Goal: Transaction & Acquisition: Register for event/course

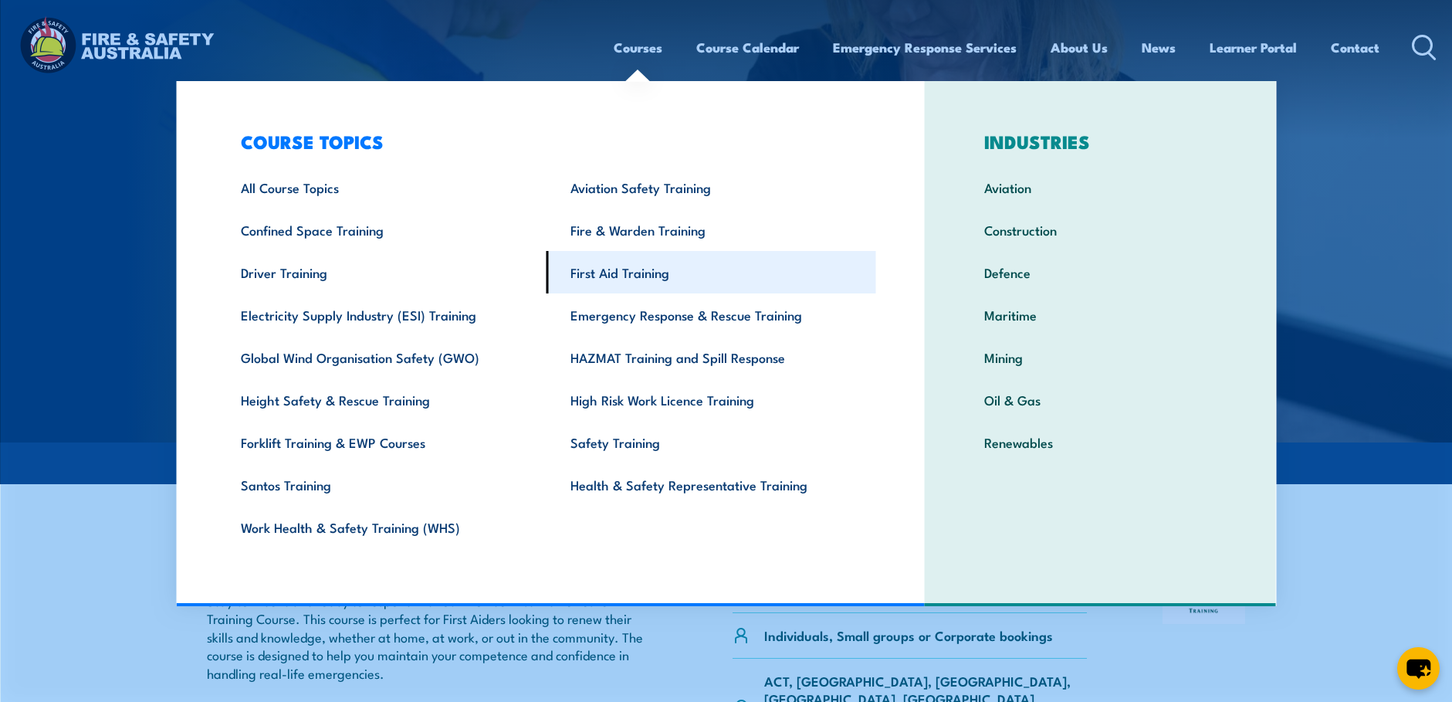
click at [604, 272] on link "First Aid Training" at bounding box center [712, 272] width 330 height 42
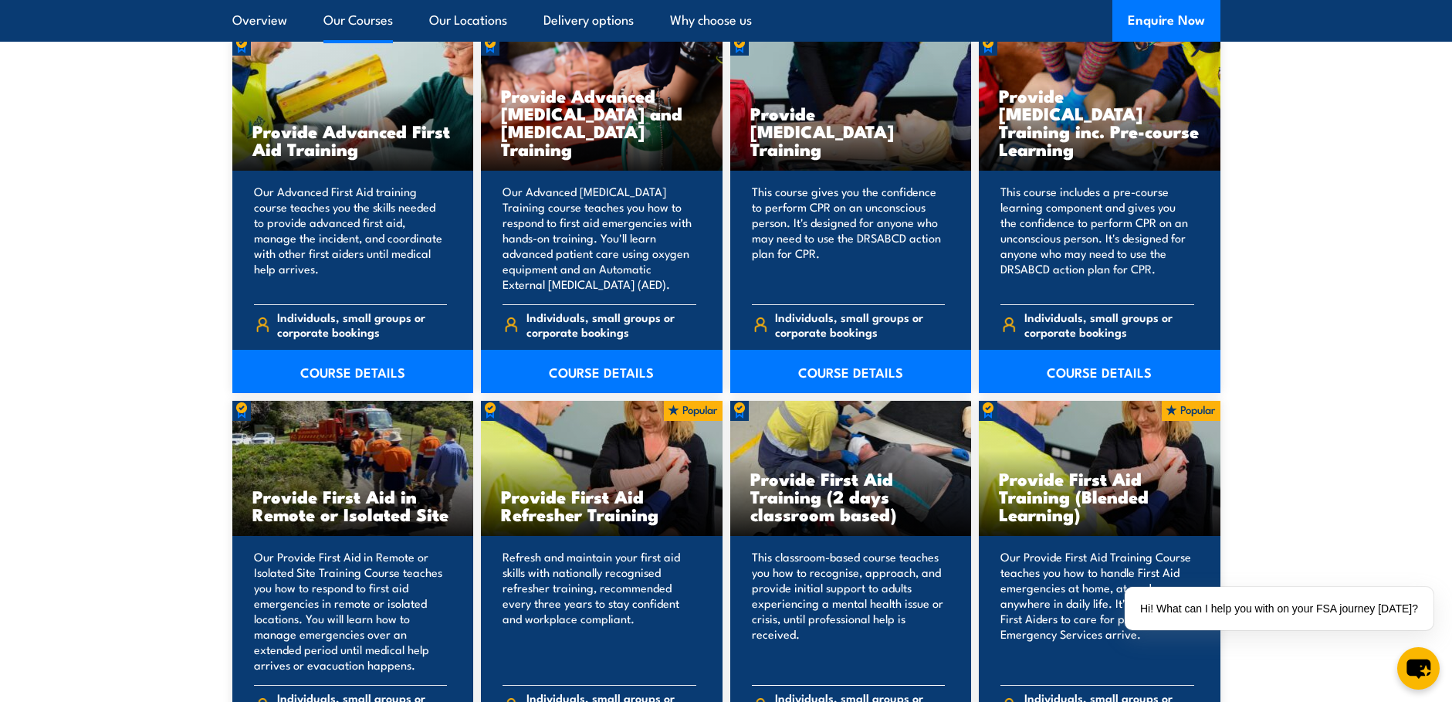
scroll to position [2161, 0]
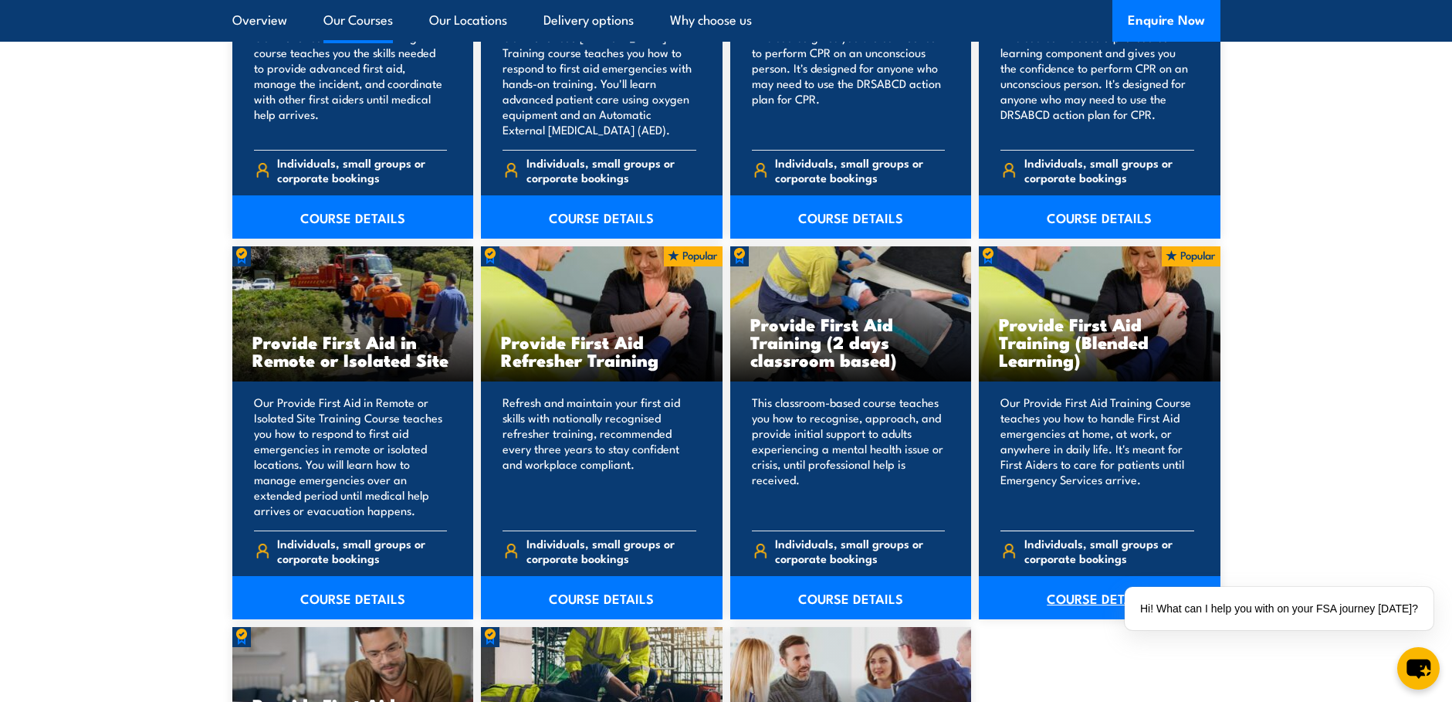
click at [1076, 601] on link "COURSE DETAILS" at bounding box center [1100, 597] width 242 height 43
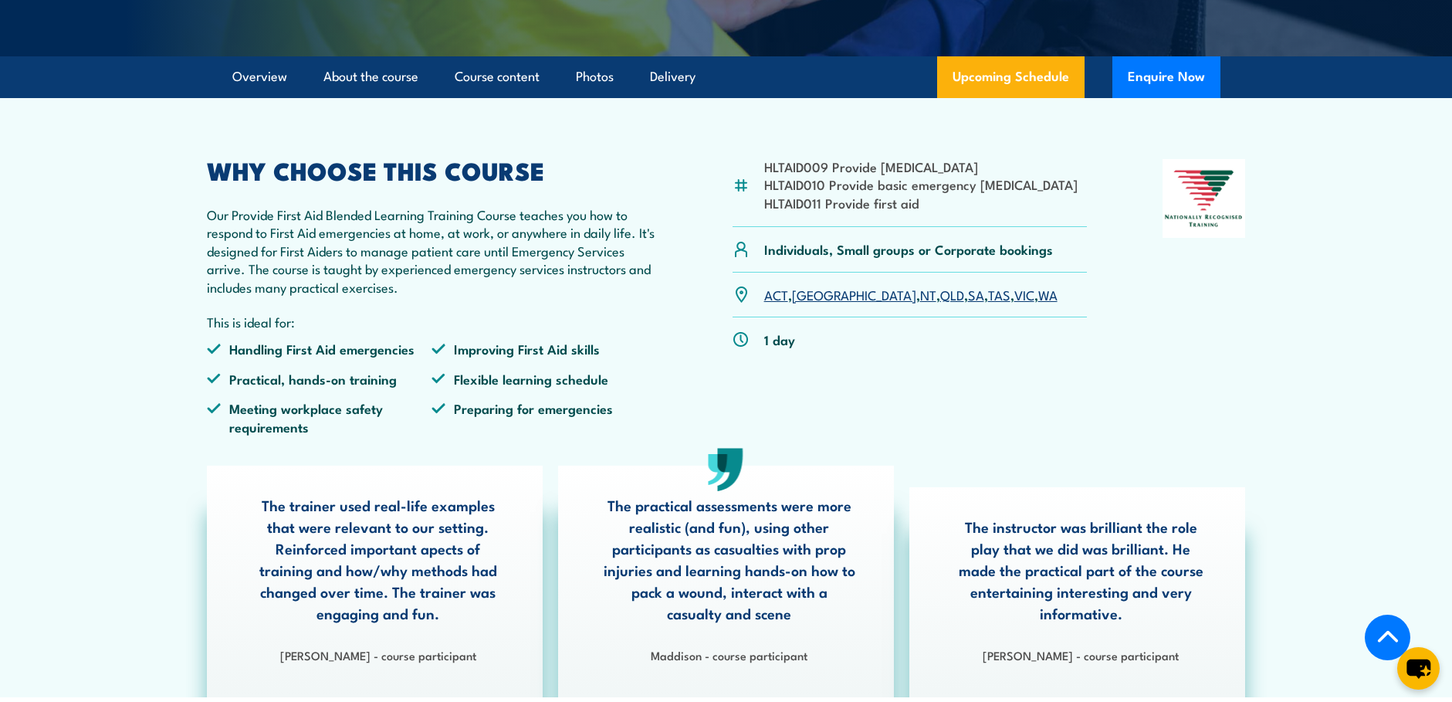
scroll to position [463, 0]
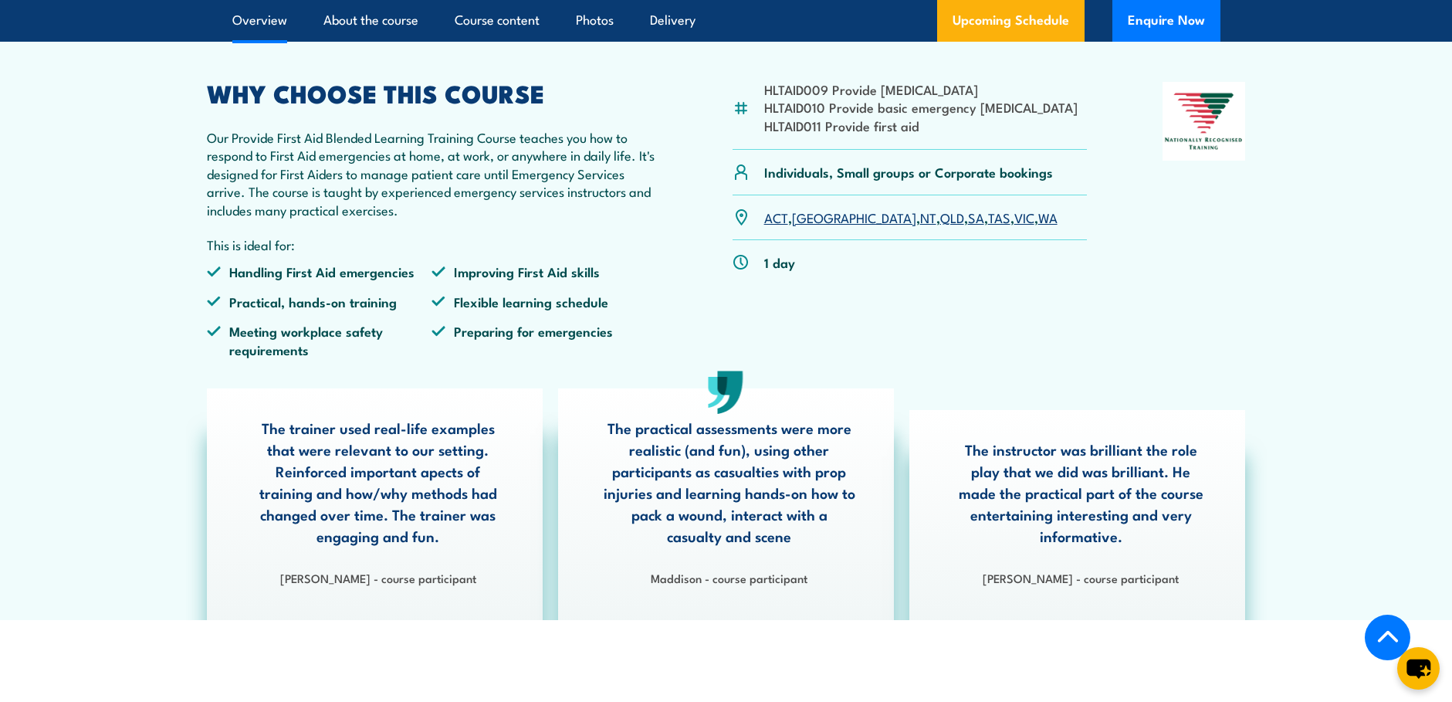
click at [968, 226] on link "SA" at bounding box center [976, 217] width 16 height 19
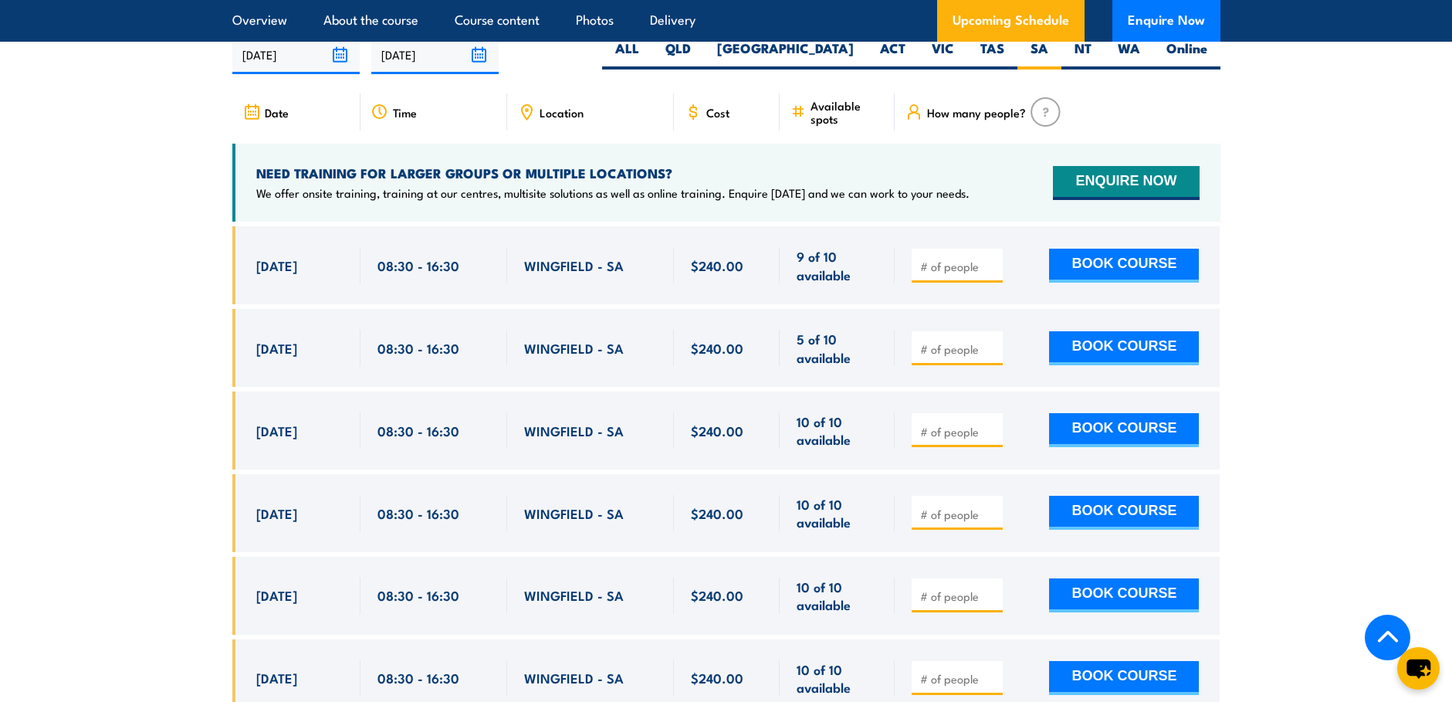
click at [966, 357] on input "number" at bounding box center [958, 348] width 77 height 15
type input "1"
click at [1112, 354] on button "BOOK COURSE" at bounding box center [1124, 348] width 150 height 34
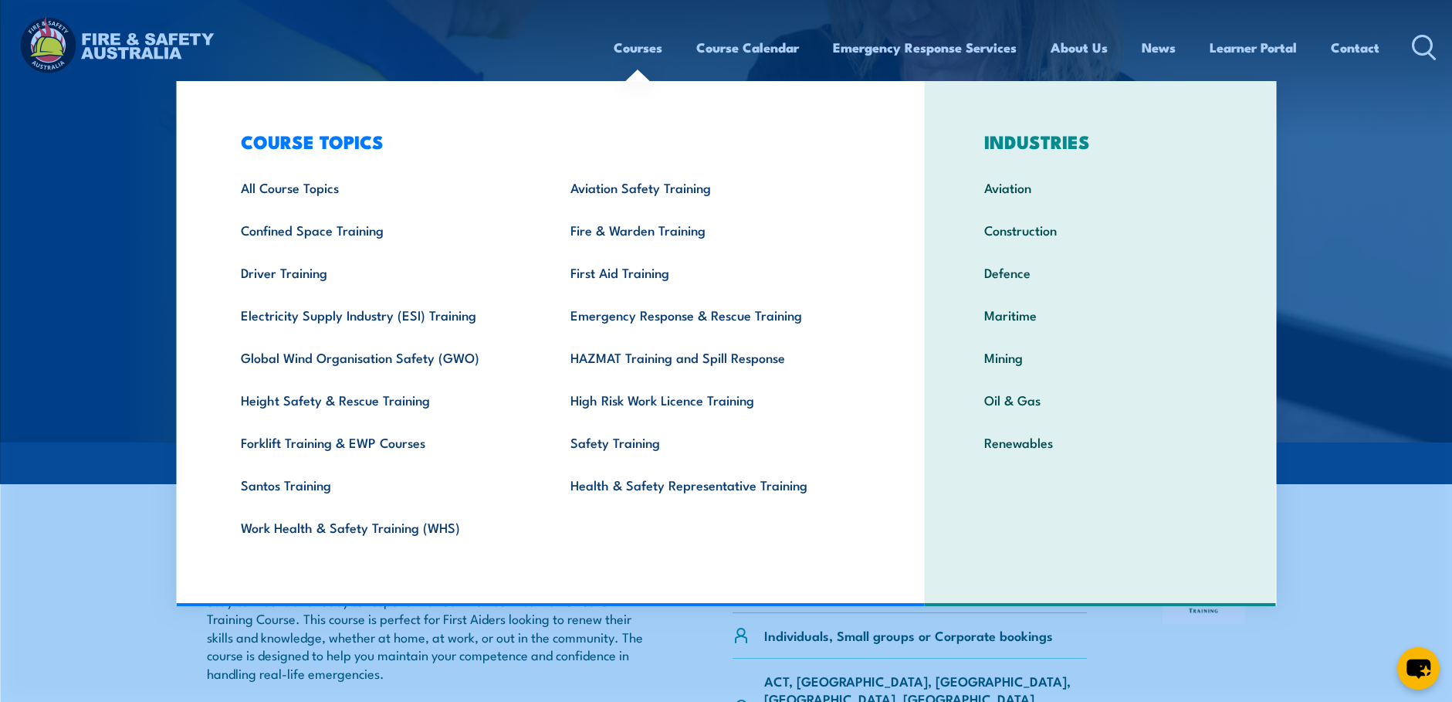
click at [625, 46] on link "Courses" at bounding box center [638, 47] width 49 height 41
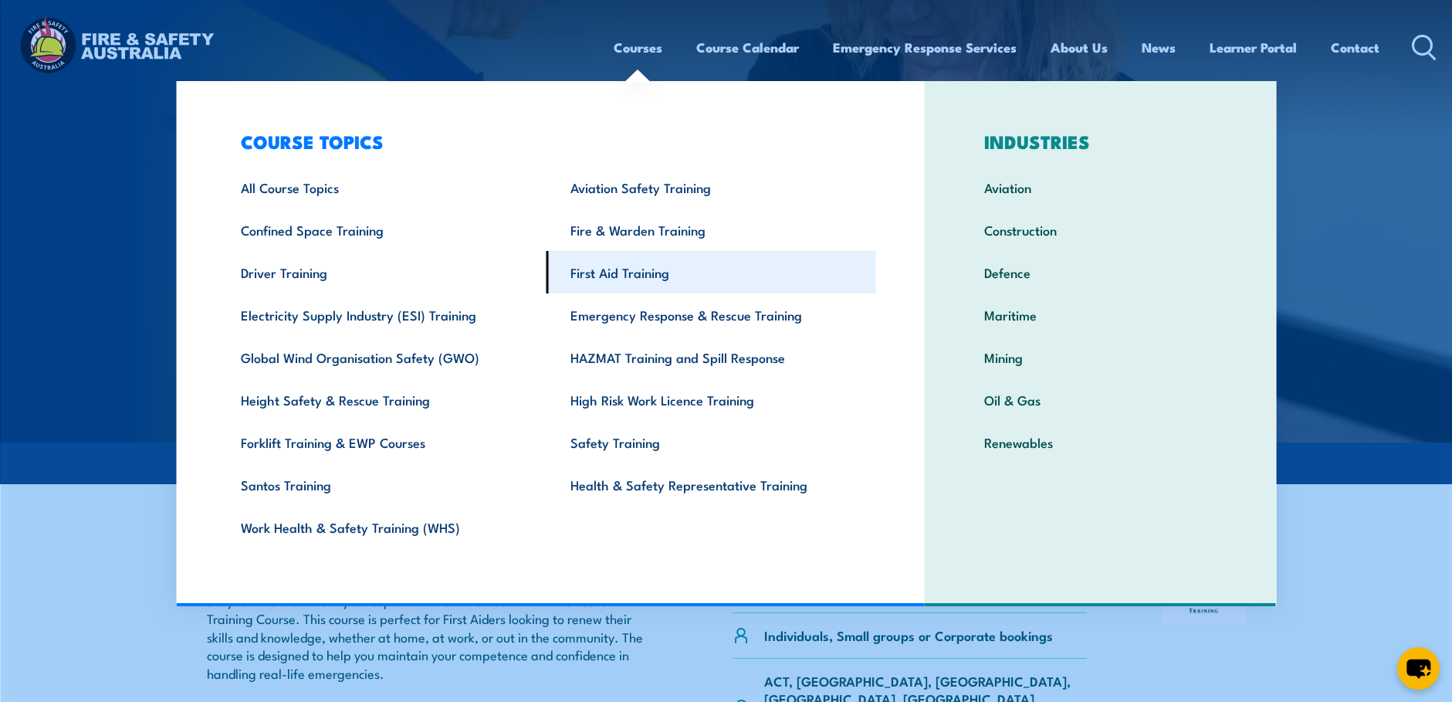
click at [620, 268] on link "First Aid Training" at bounding box center [712, 272] width 330 height 42
click at [619, 269] on link "First Aid Training" at bounding box center [712, 272] width 330 height 42
click at [613, 275] on link "First Aid Training" at bounding box center [712, 272] width 330 height 42
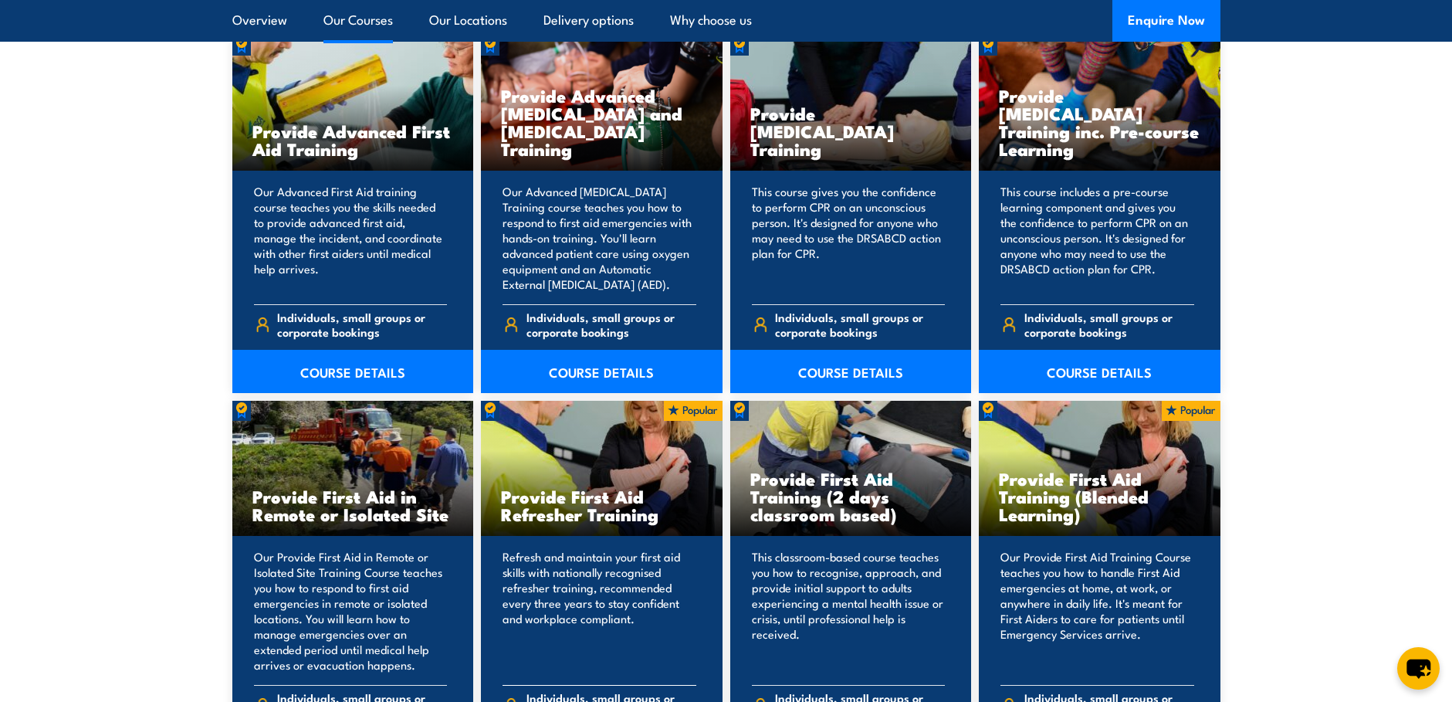
scroll to position [2084, 0]
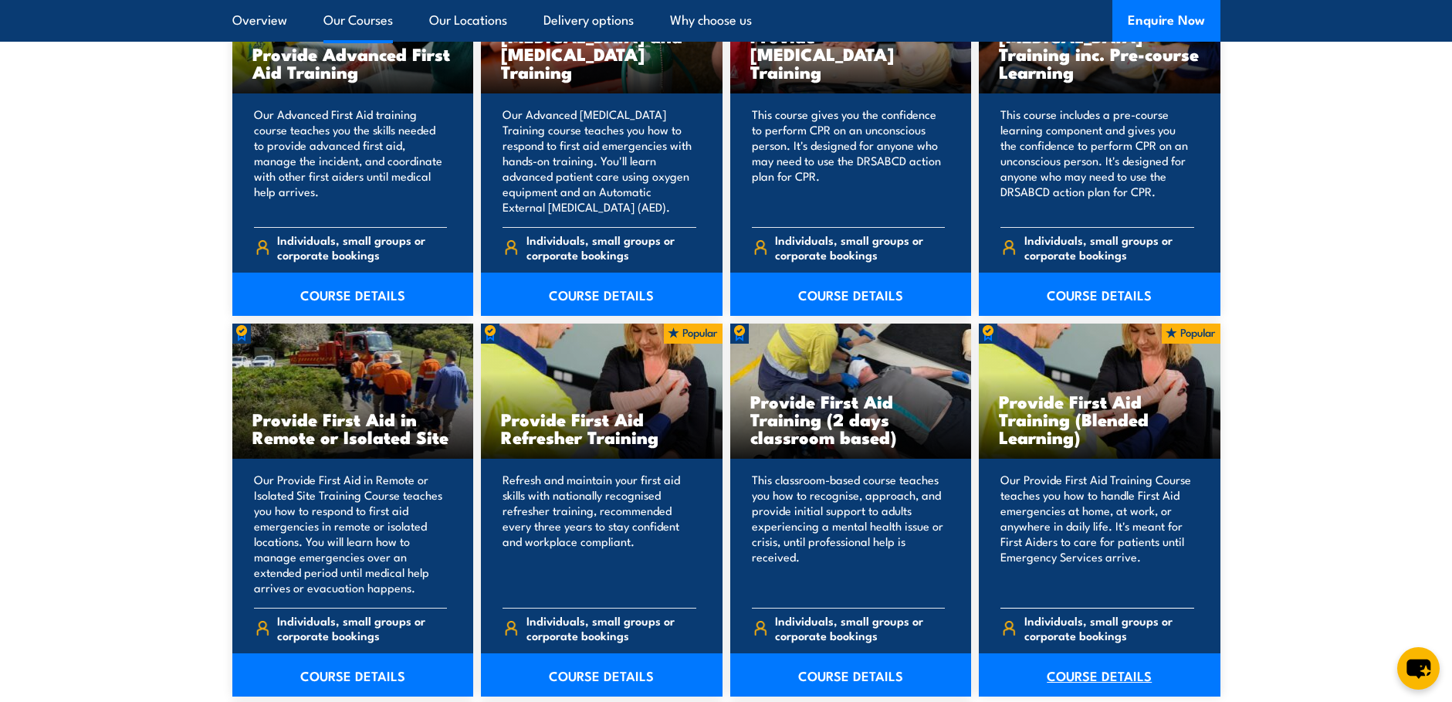
click at [1079, 678] on link "COURSE DETAILS" at bounding box center [1100, 674] width 242 height 43
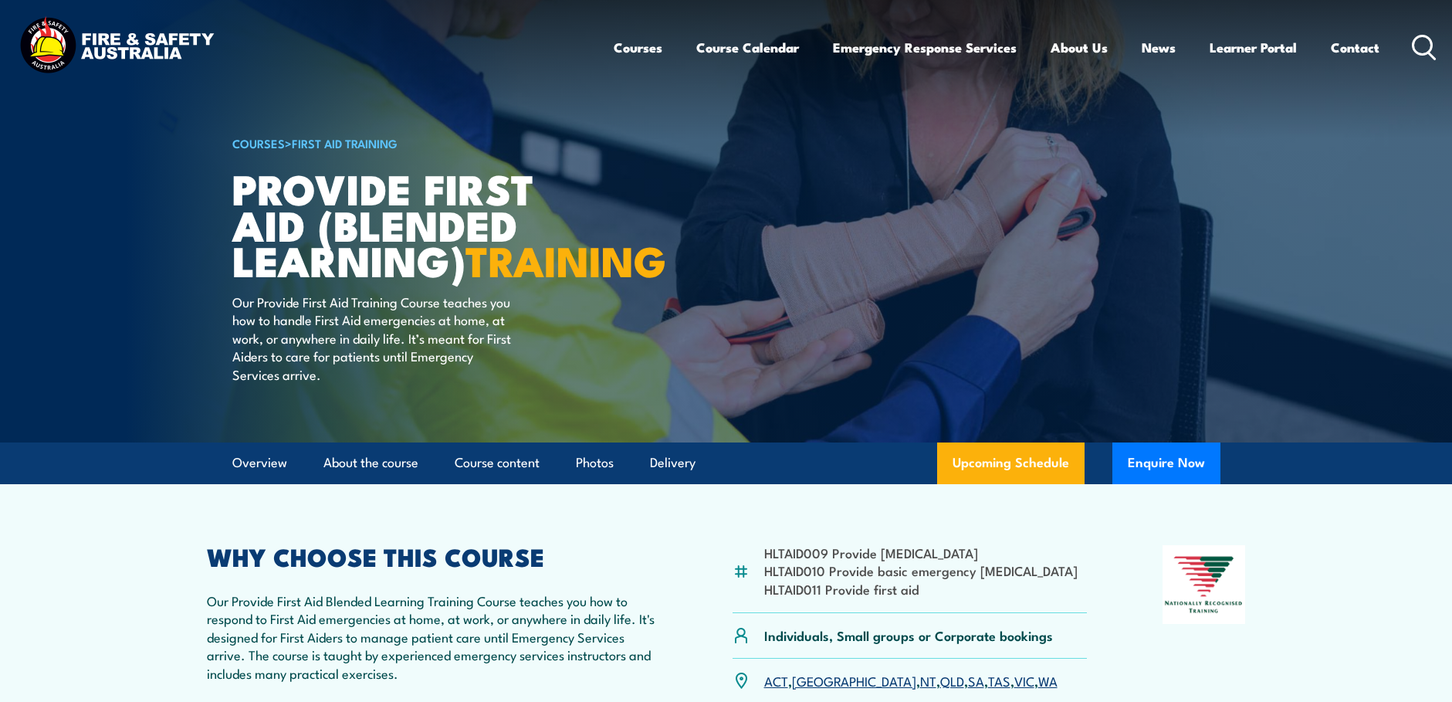
scroll to position [154, 0]
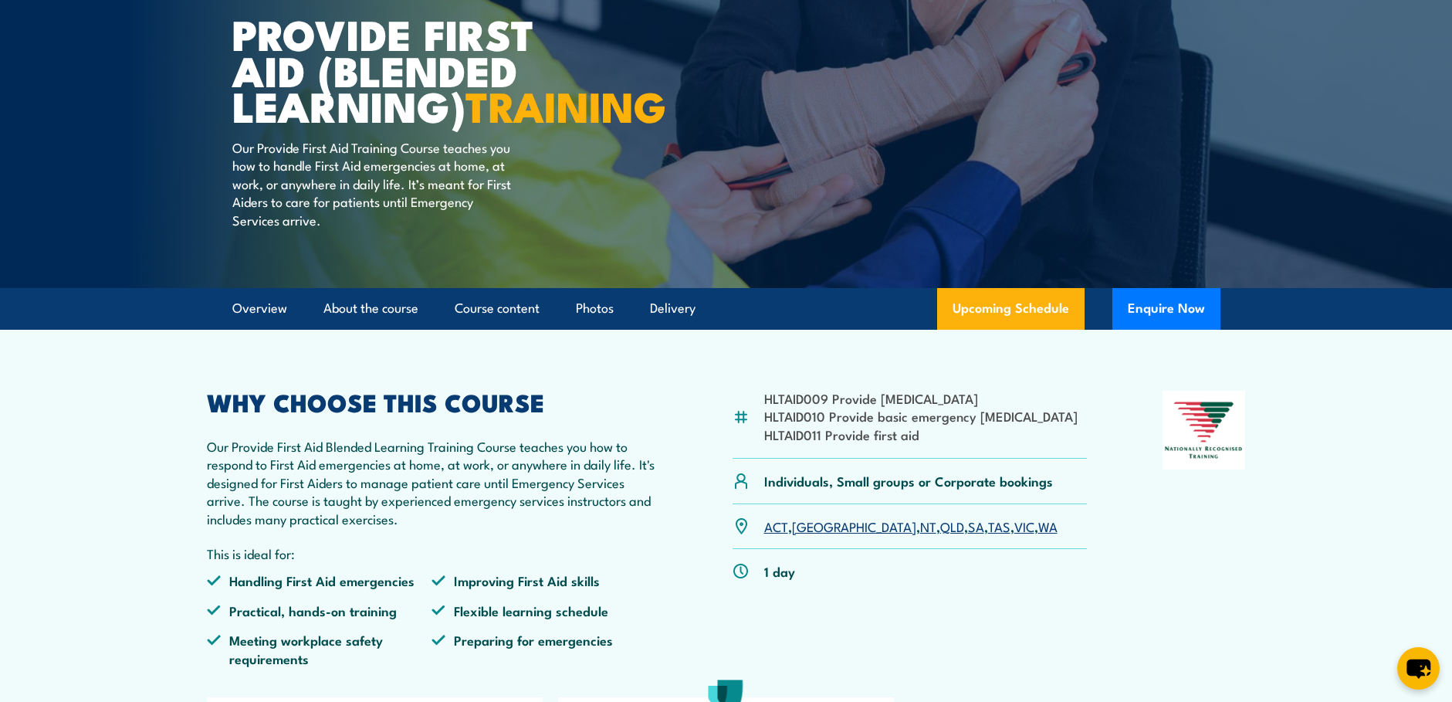
click at [919, 443] on li "HLTAID011 Provide first aid" at bounding box center [920, 434] width 313 height 18
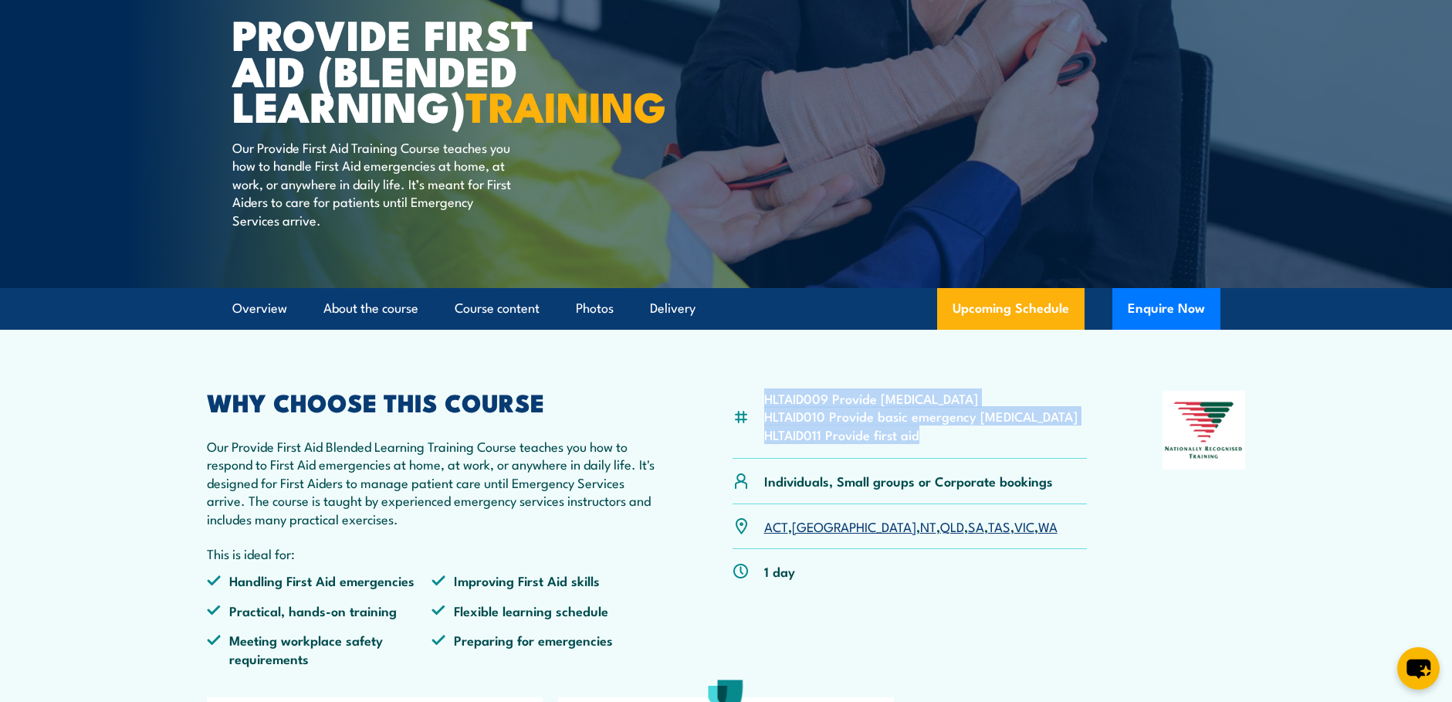
drag, startPoint x: 922, startPoint y: 470, endPoint x: 763, endPoint y: 435, distance: 163.5
click at [763, 435] on div "HLTAID009 Provide [MEDICAL_DATA] HLTAID010 Provide basic emergency [MEDICAL_DAT…" at bounding box center [910, 425] width 355 height 68
copy ul "HLTAID009 Provide [MEDICAL_DATA] HLTAID010 Provide basic emergency [MEDICAL_DAT…"
